Goal: Information Seeking & Learning: Check status

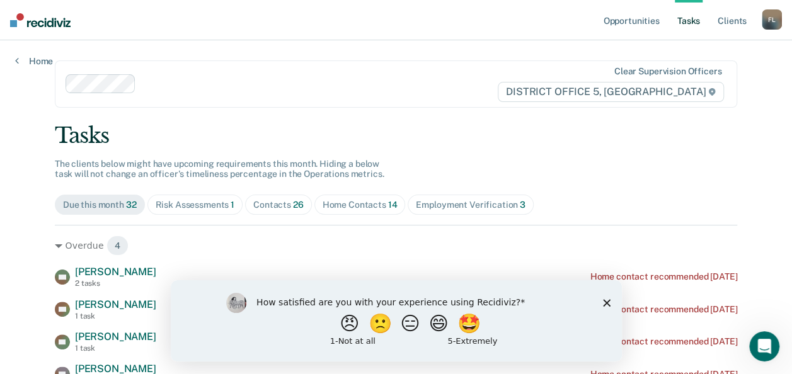
click at [608, 304] on polygon "Close survey" at bounding box center [606, 303] width 8 height 8
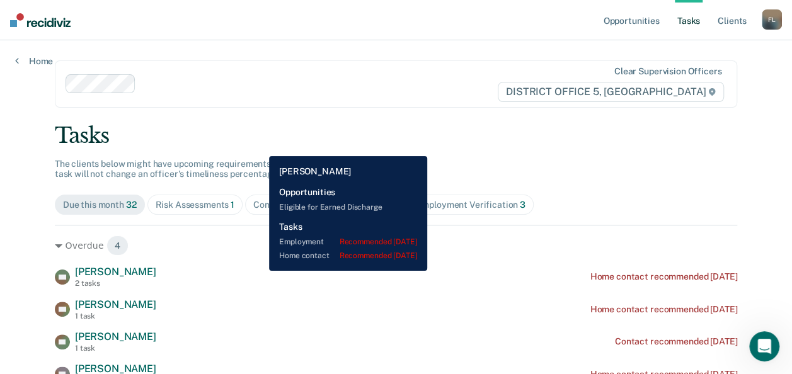
scroll to position [9, 0]
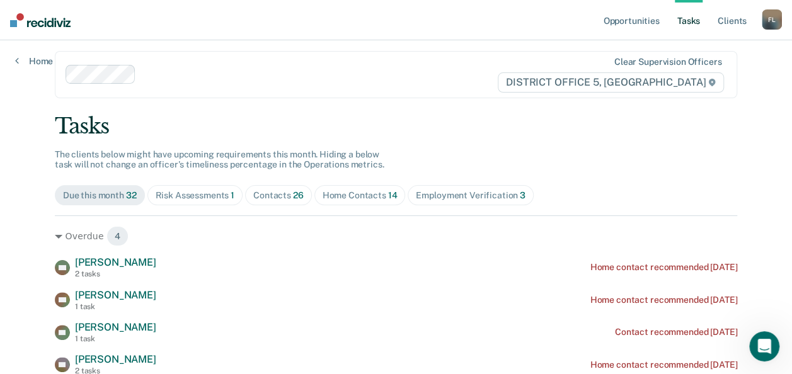
click at [212, 197] on div "Risk Assessments 1" at bounding box center [195, 195] width 79 height 11
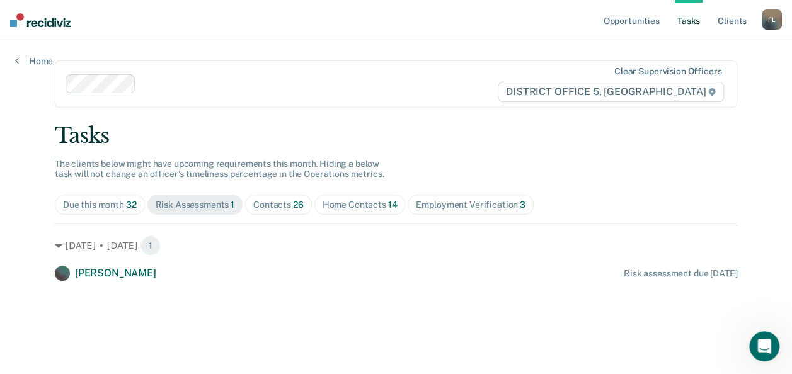
scroll to position [0, 0]
click at [93, 198] on span "Due this month 32" at bounding box center [100, 205] width 90 height 20
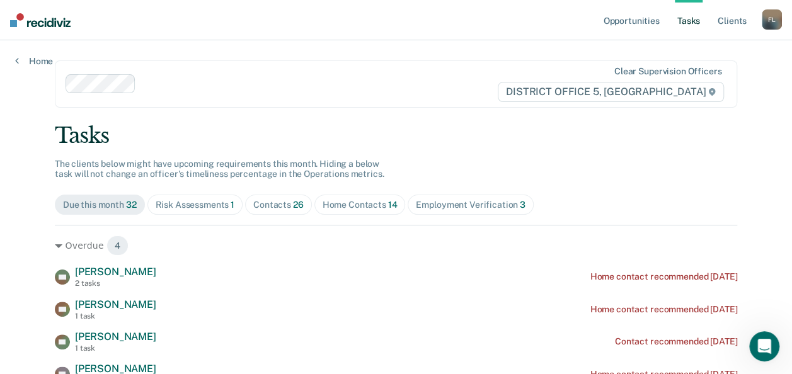
click at [282, 200] on div "Contacts 26" at bounding box center [278, 205] width 50 height 11
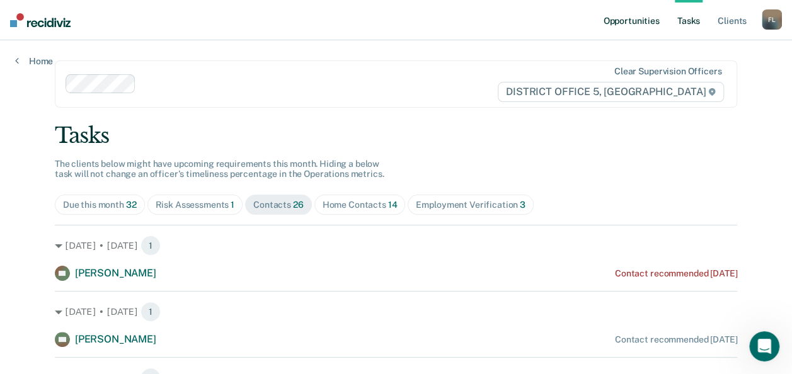
click at [625, 24] on link "Opportunities" at bounding box center [630, 20] width 61 height 40
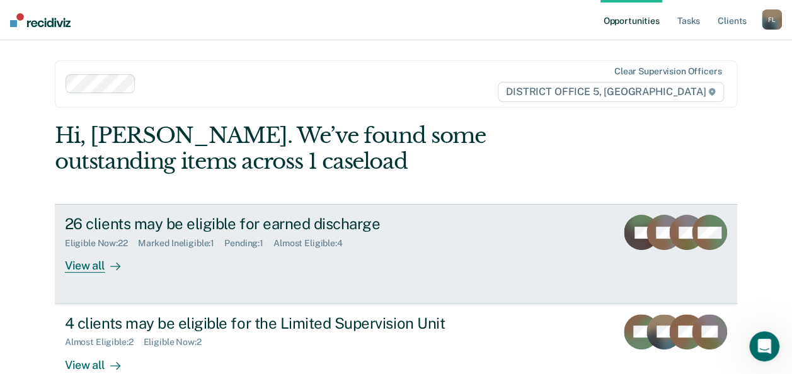
click at [83, 265] on div "View all" at bounding box center [100, 261] width 71 height 25
